Goal: Information Seeking & Learning: Find specific fact

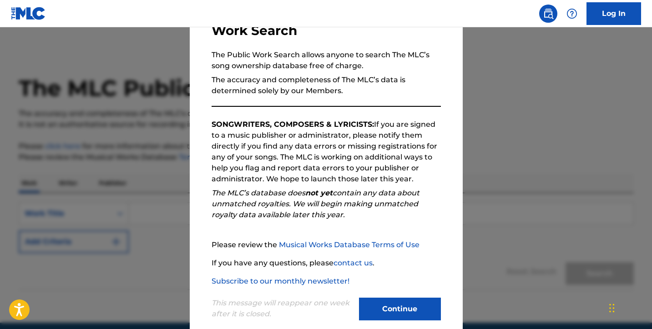
scroll to position [77, 0]
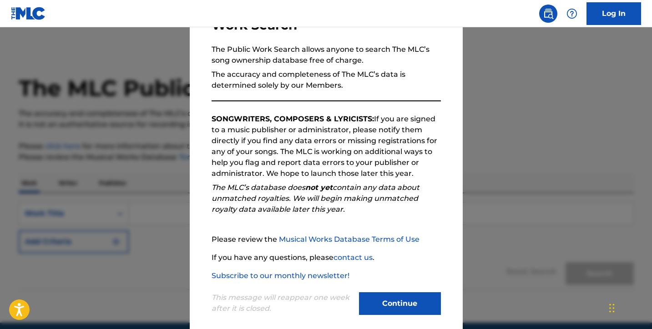
click at [374, 298] on button "Continue" at bounding box center [400, 303] width 82 height 23
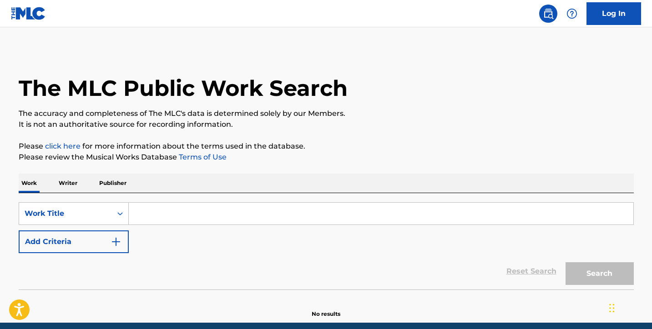
click at [91, 185] on div "Work Writer Publisher" at bounding box center [326, 183] width 615 height 19
click at [109, 185] on p "Publisher" at bounding box center [112, 183] width 33 height 19
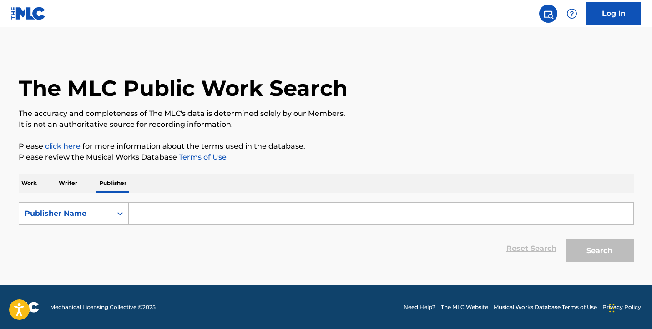
click at [168, 211] on input "Search Form" at bounding box center [381, 214] width 504 height 22
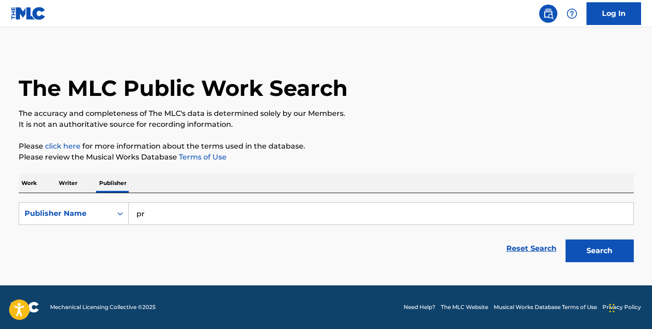
type input "p"
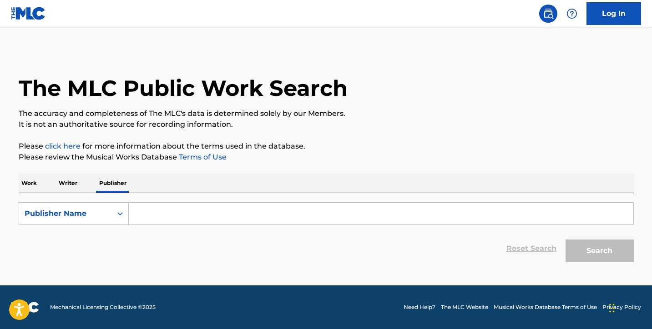
click at [71, 187] on p "Writer" at bounding box center [68, 183] width 24 height 19
click at [32, 184] on p "Work" at bounding box center [29, 183] width 21 height 19
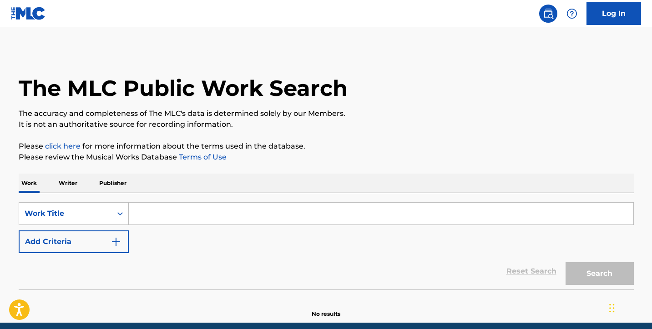
click at [79, 245] on button "Add Criteria" at bounding box center [74, 242] width 110 height 23
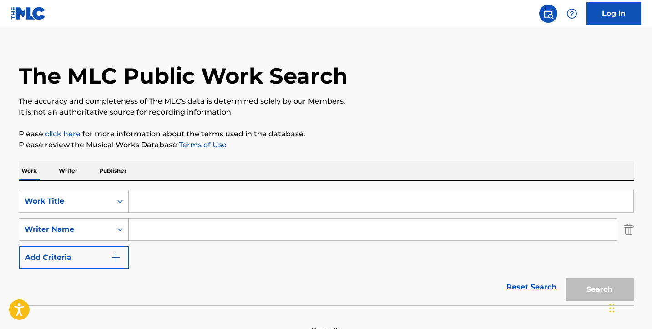
click at [59, 241] on div "Writer Name" at bounding box center [74, 229] width 110 height 23
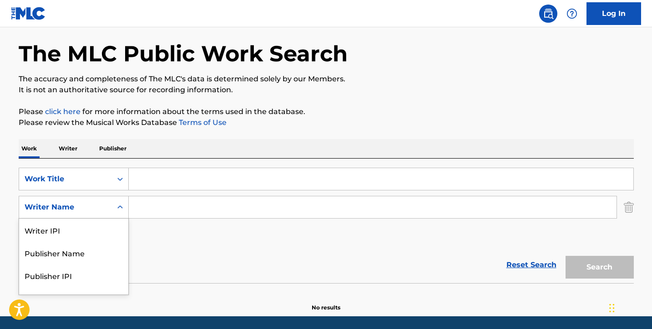
scroll to position [38, 0]
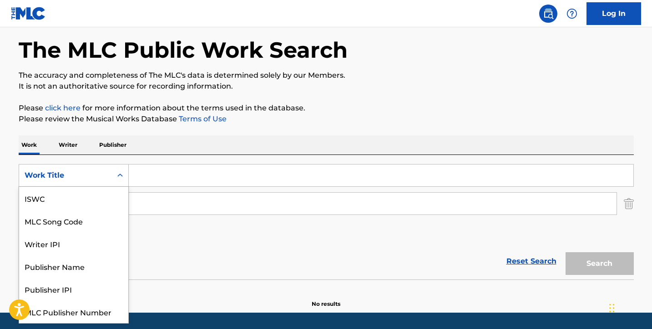
click at [102, 180] on div "Work Title" at bounding box center [66, 175] width 82 height 11
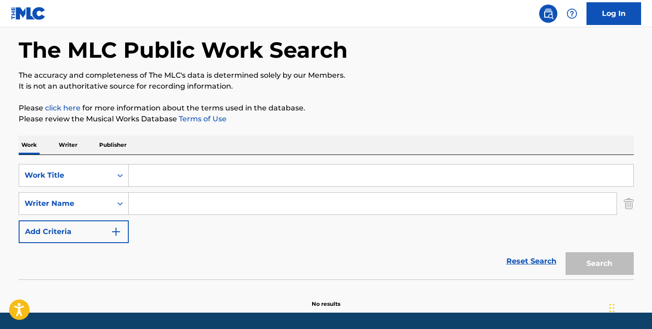
click at [160, 181] on input "Search Form" at bounding box center [381, 176] width 504 height 22
type input "o"
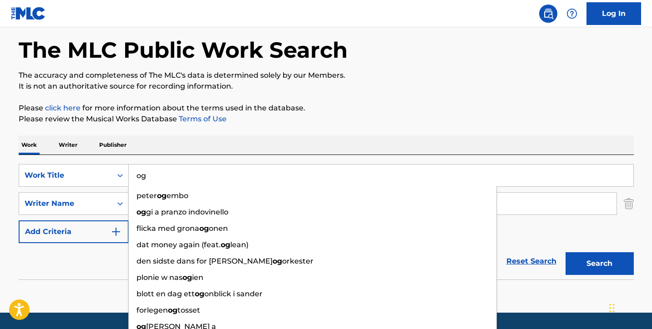
click at [195, 173] on input "og" at bounding box center [381, 176] width 504 height 22
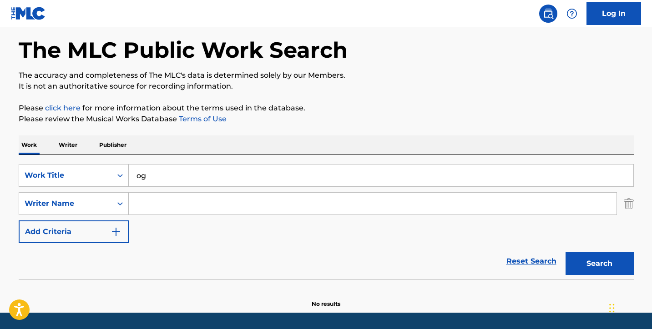
type input "o"
click at [72, 180] on div "Work Title" at bounding box center [66, 175] width 82 height 11
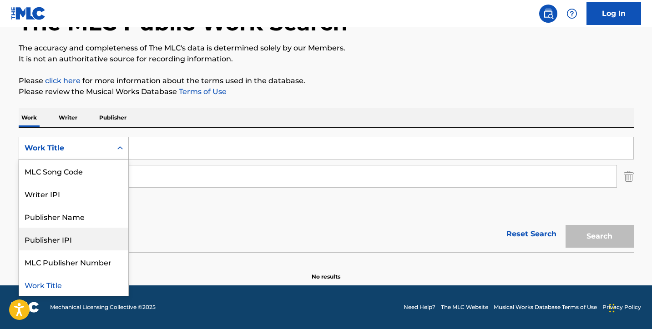
scroll to position [65, 0]
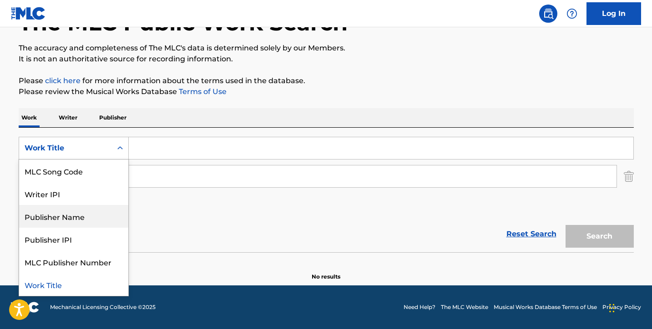
click at [67, 222] on div "Publisher Name" at bounding box center [73, 216] width 109 height 23
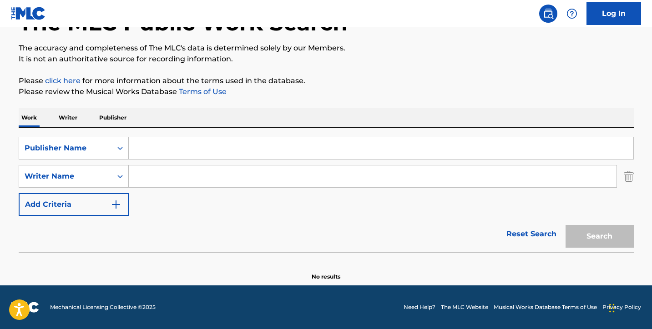
click at [76, 119] on p "Writer" at bounding box center [68, 117] width 24 height 19
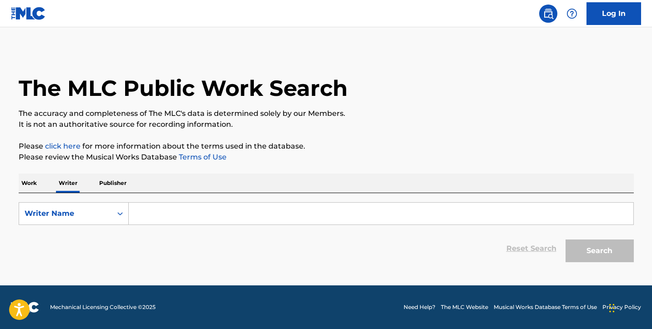
click at [34, 182] on p "Work" at bounding box center [29, 183] width 21 height 19
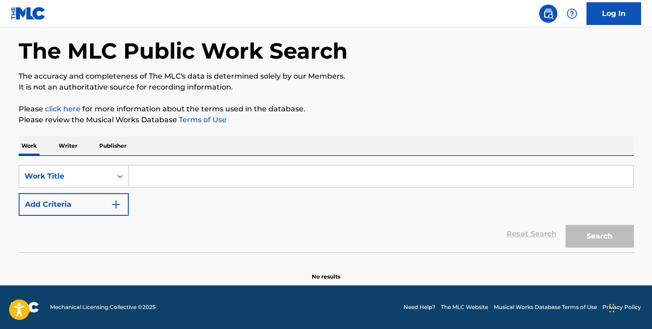
scroll to position [37, 0]
click at [100, 152] on p "Publisher" at bounding box center [112, 145] width 33 height 19
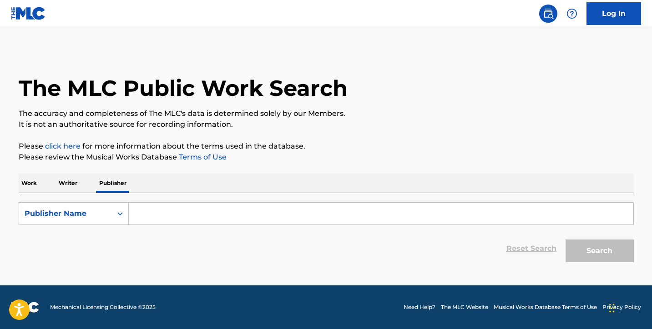
click at [72, 180] on p "Writer" at bounding box center [68, 183] width 24 height 19
click at [95, 213] on div "Writer Name" at bounding box center [66, 213] width 82 height 11
click at [40, 184] on div "Work Writer Publisher" at bounding box center [326, 183] width 615 height 19
click at [30, 184] on p "Work" at bounding box center [29, 183] width 21 height 19
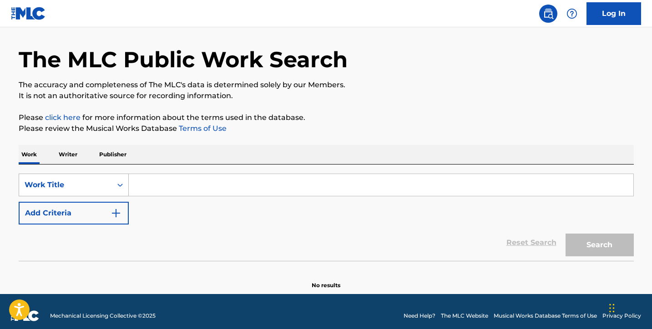
click at [67, 196] on div "Work Title" at bounding box center [74, 185] width 110 height 23
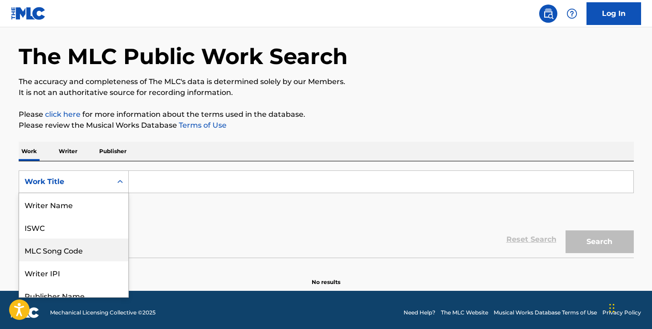
scroll to position [45, 0]
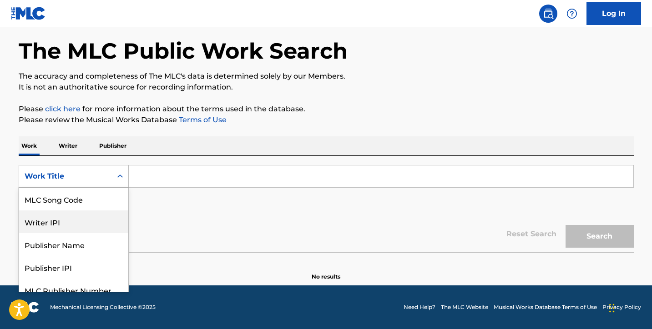
click at [183, 229] on div "Reset Search Search" at bounding box center [326, 234] width 615 height 36
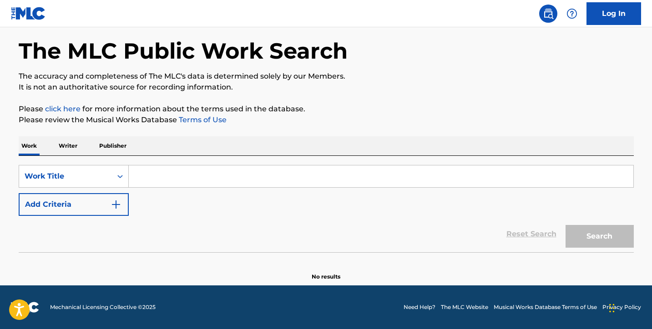
scroll to position [37, 0]
click at [82, 218] on div "Reset Search Search" at bounding box center [326, 234] width 615 height 36
click at [82, 217] on div "Reset Search Search" at bounding box center [326, 234] width 615 height 36
click at [74, 200] on button "Add Criteria" at bounding box center [74, 204] width 110 height 23
